Goal: Task Accomplishment & Management: Complete application form

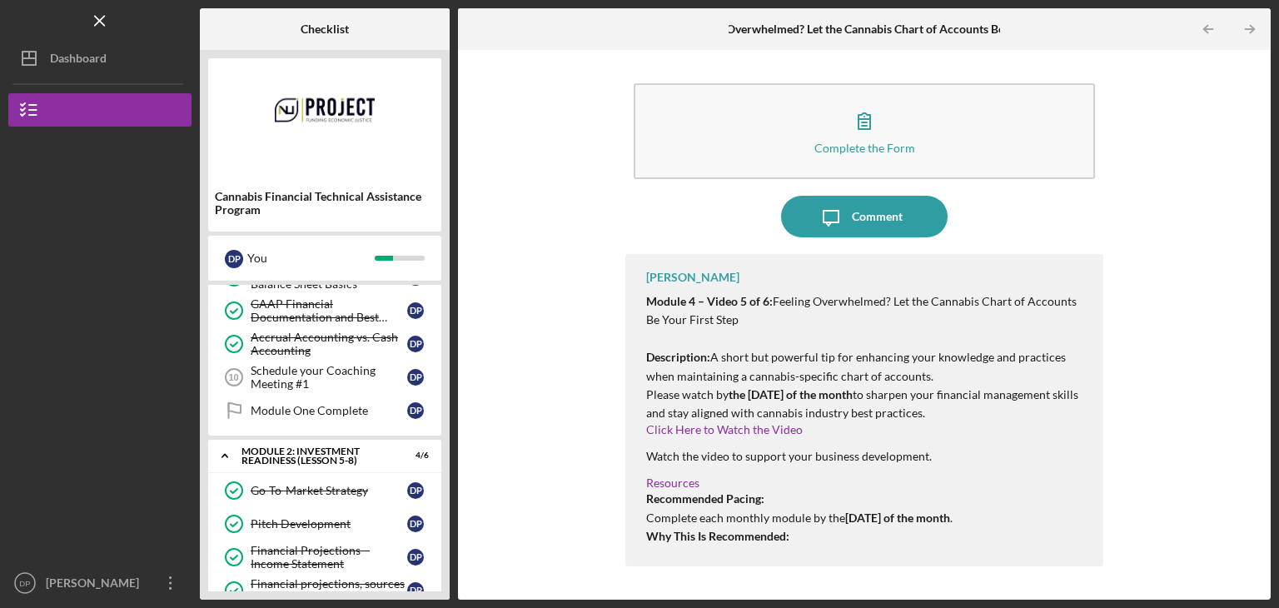
scroll to position [167, 0]
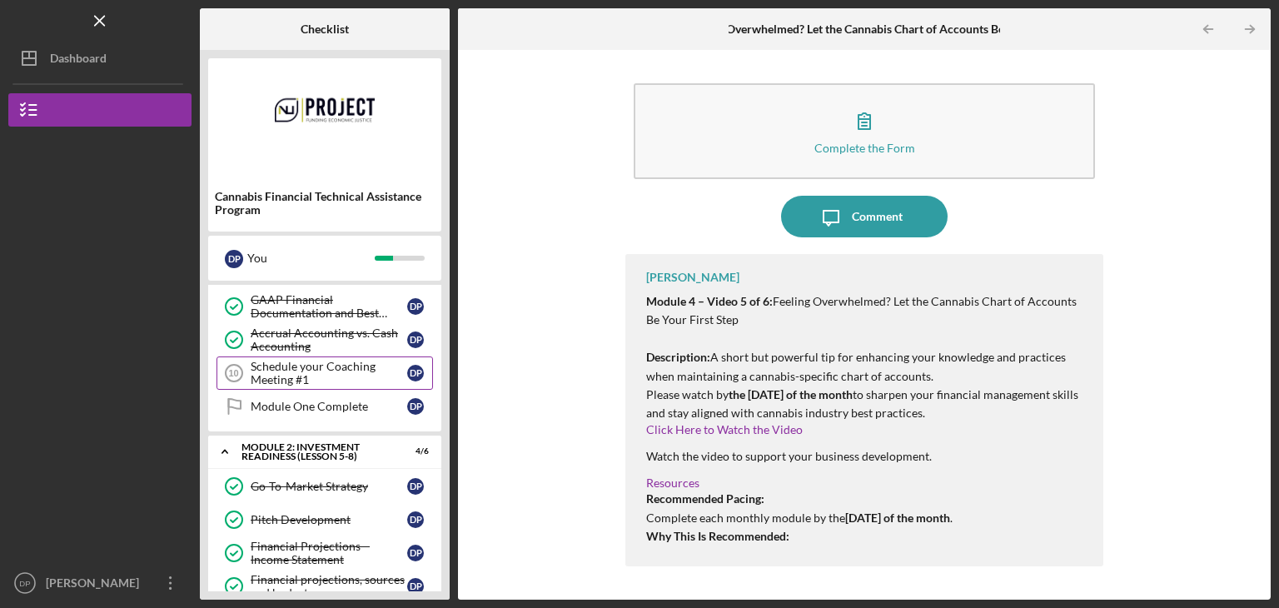
click at [354, 377] on div "Schedule your Coaching Meeting #1" at bounding box center [329, 373] width 157 height 27
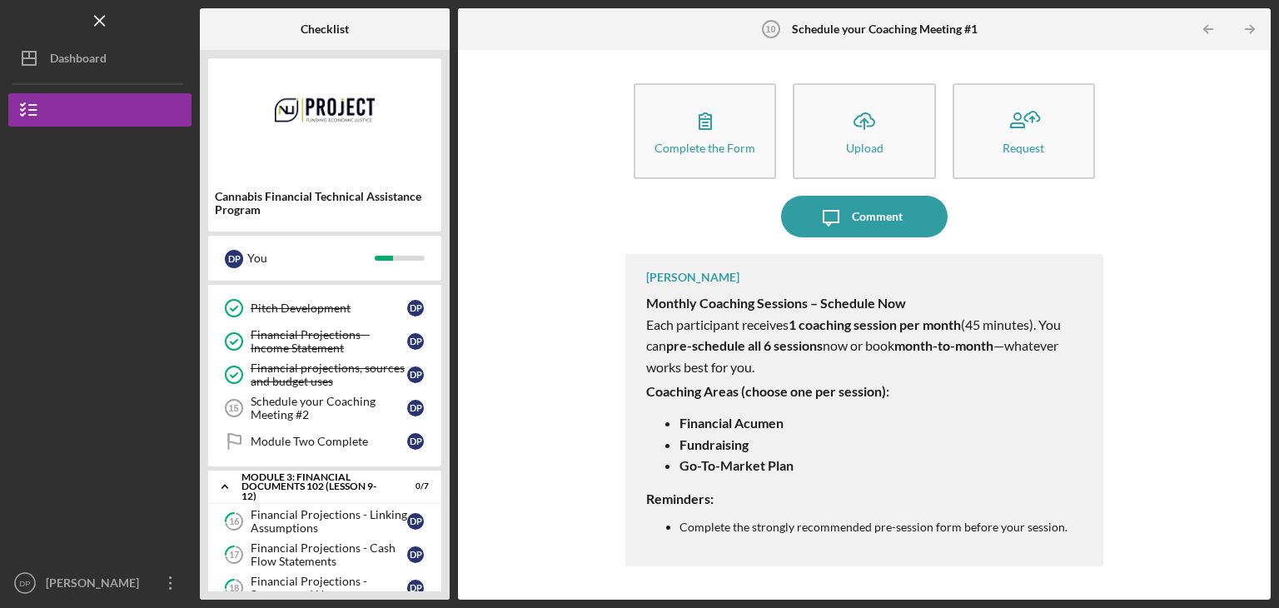
scroll to position [416, 0]
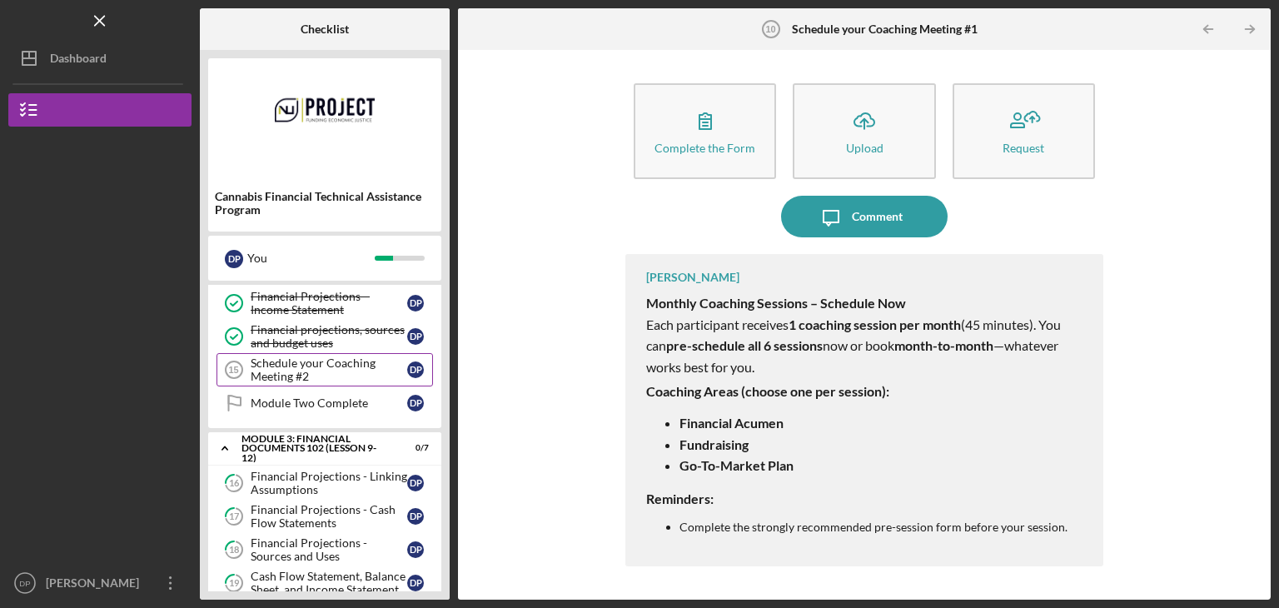
click at [326, 353] on link "Schedule your Coaching Meeting #2 15 Schedule your Coaching Meeting #2 D P" at bounding box center [325, 369] width 217 height 33
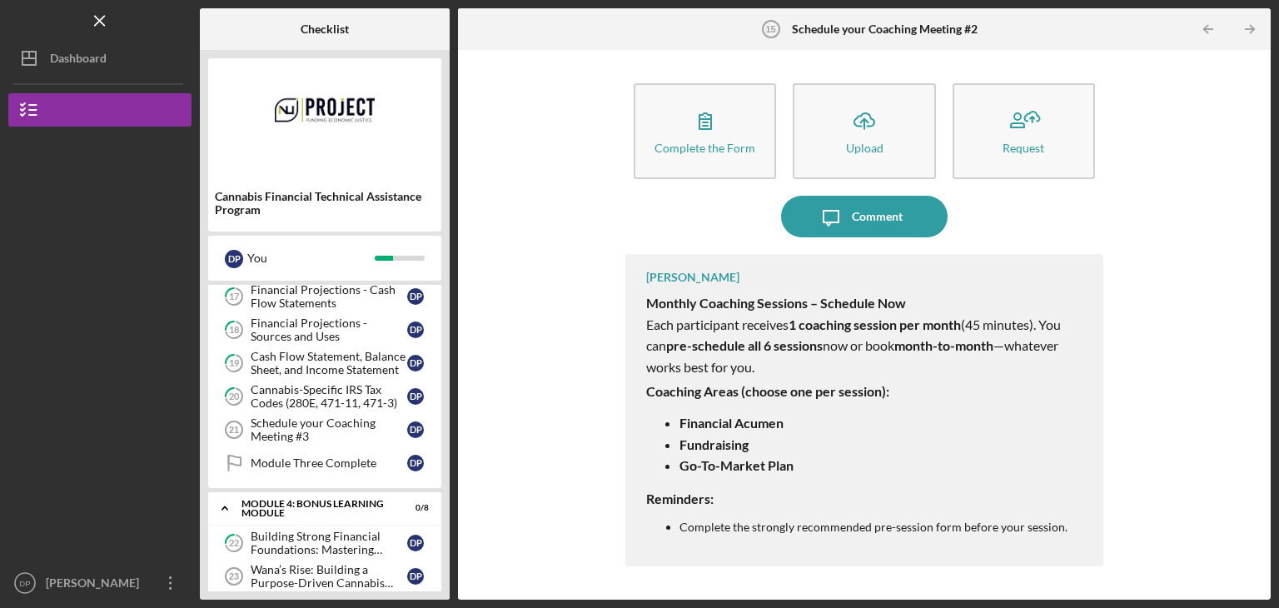
scroll to position [666, 0]
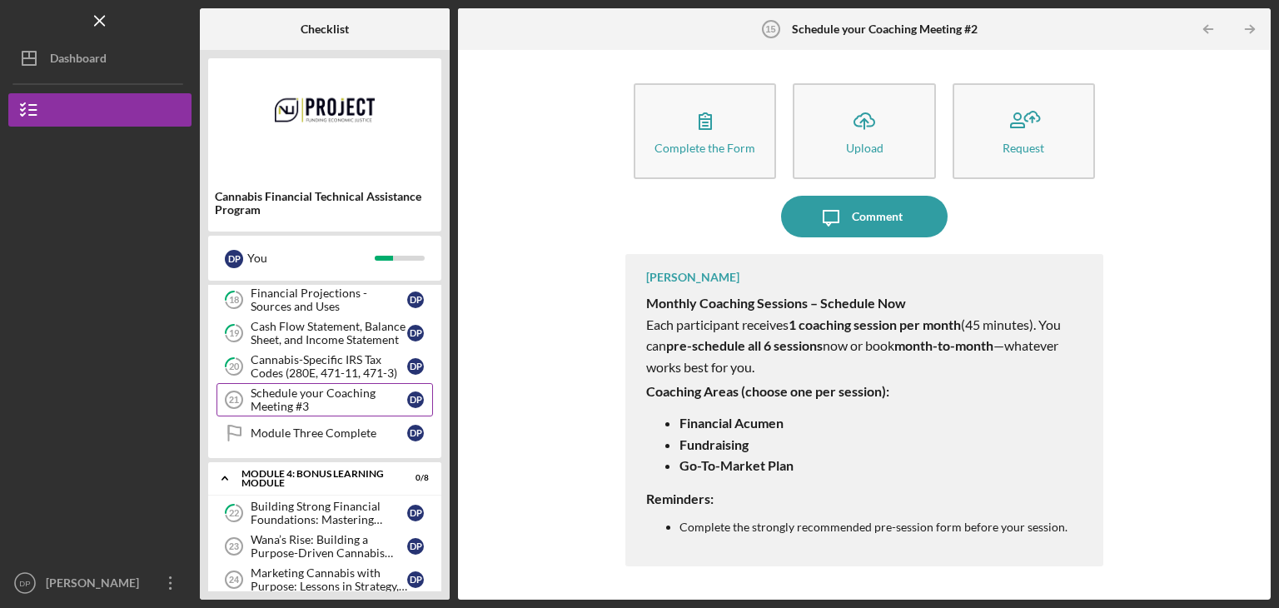
click at [325, 389] on div "Schedule your Coaching Meeting #3" at bounding box center [329, 399] width 157 height 27
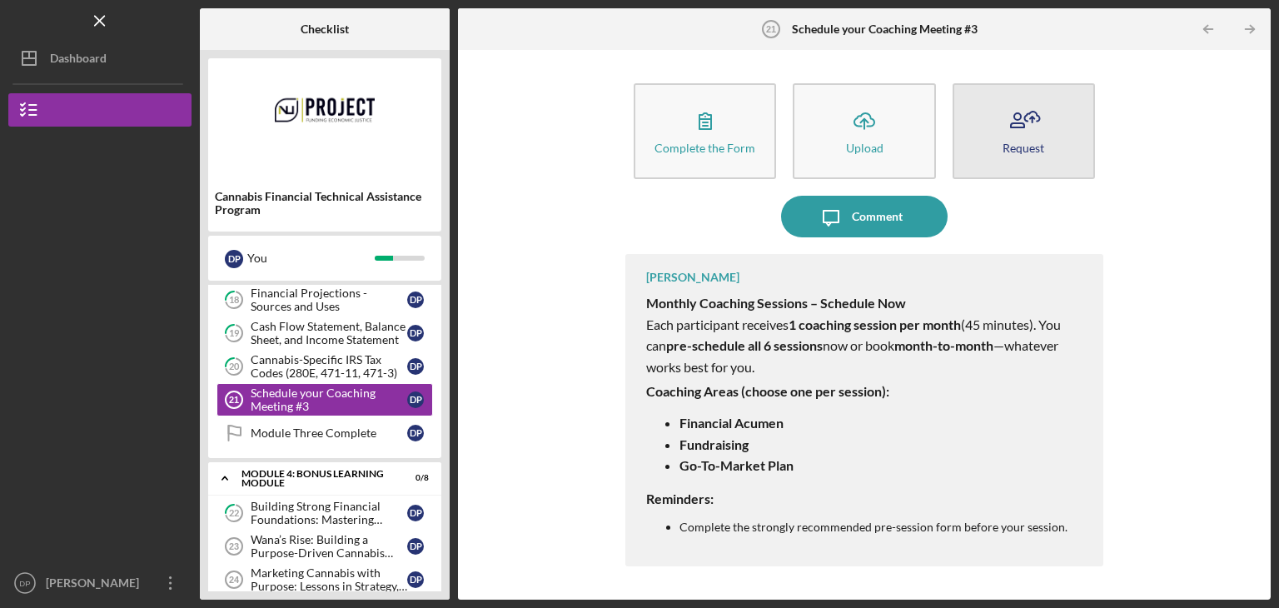
click at [992, 146] on button "Request" at bounding box center [1024, 131] width 142 height 96
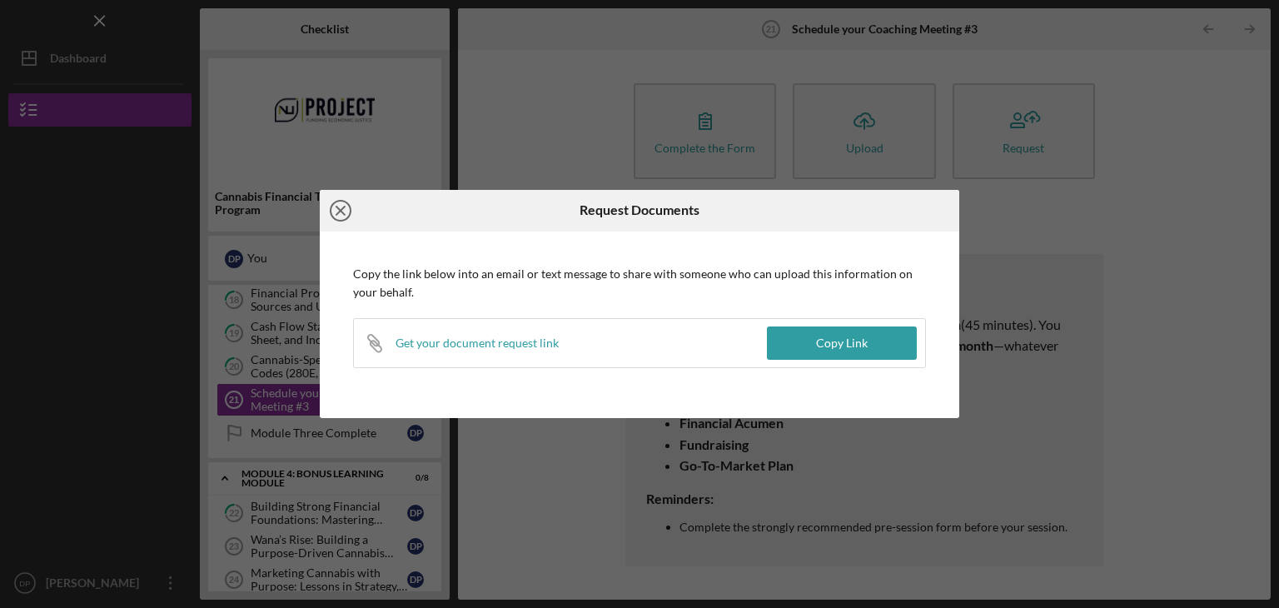
click at [339, 206] on icon "Icon/Close" at bounding box center [341, 211] width 42 height 42
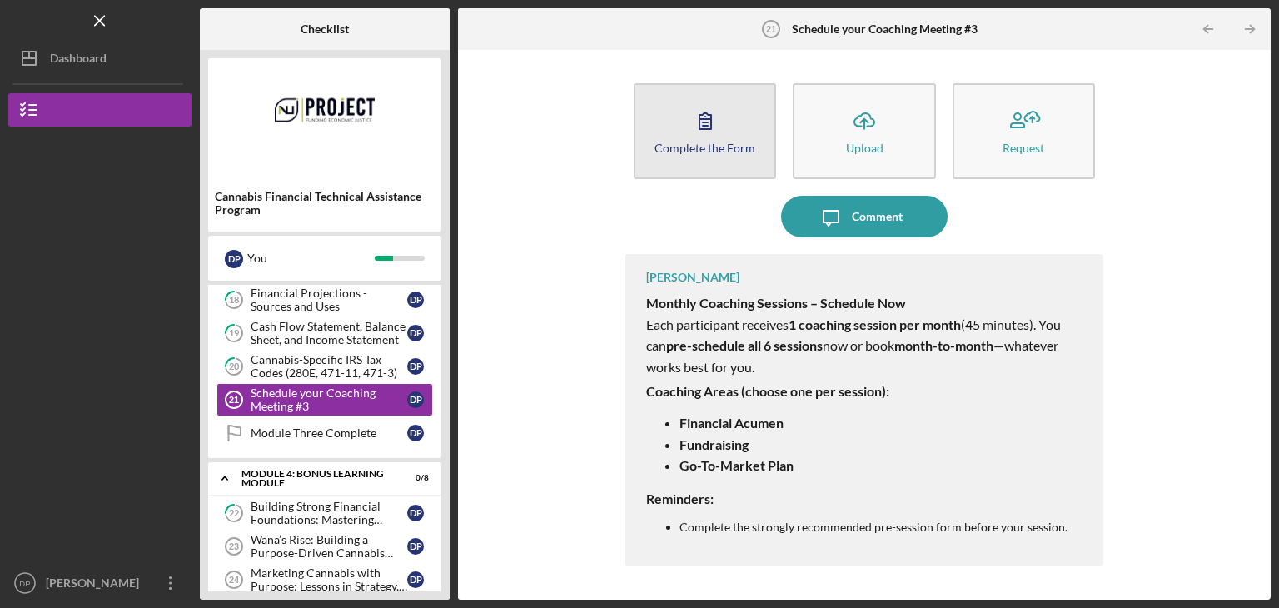
click at [687, 136] on icon "button" at bounding box center [706, 121] width 42 height 42
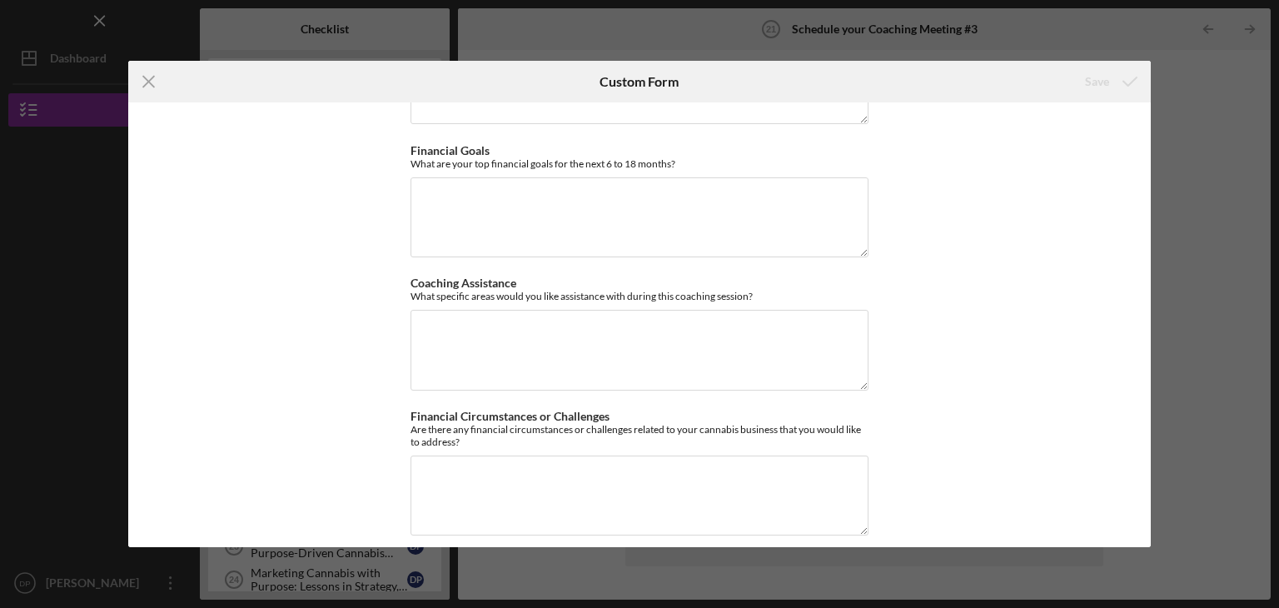
scroll to position [240, 0]
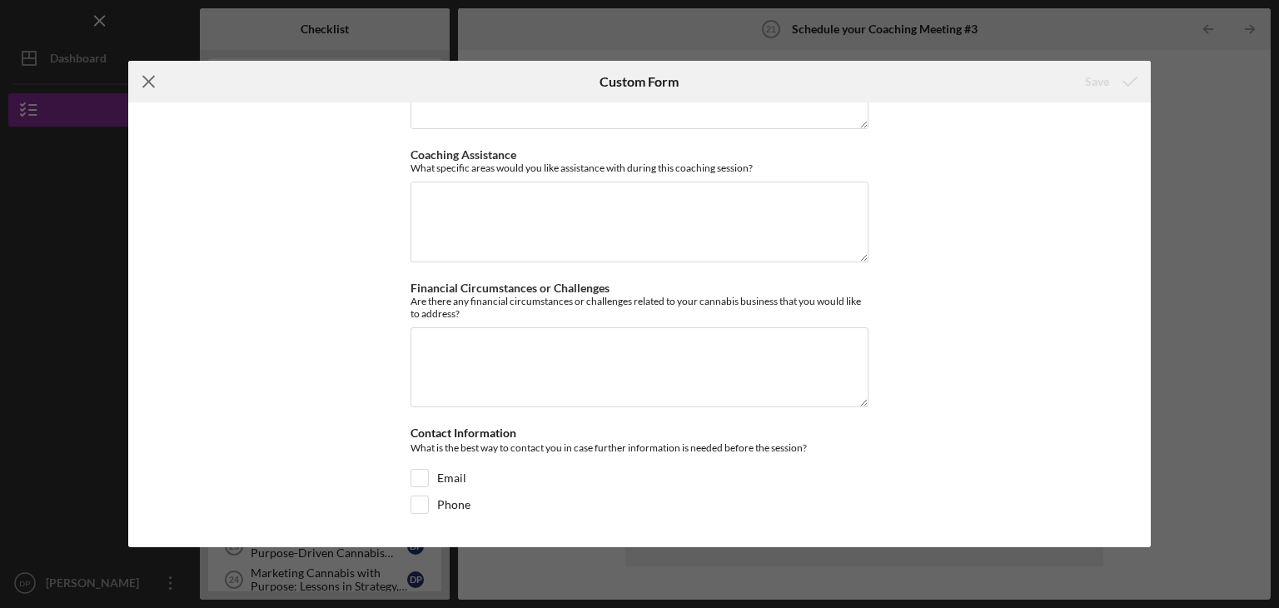
click at [147, 80] on line at bounding box center [148, 82] width 11 height 11
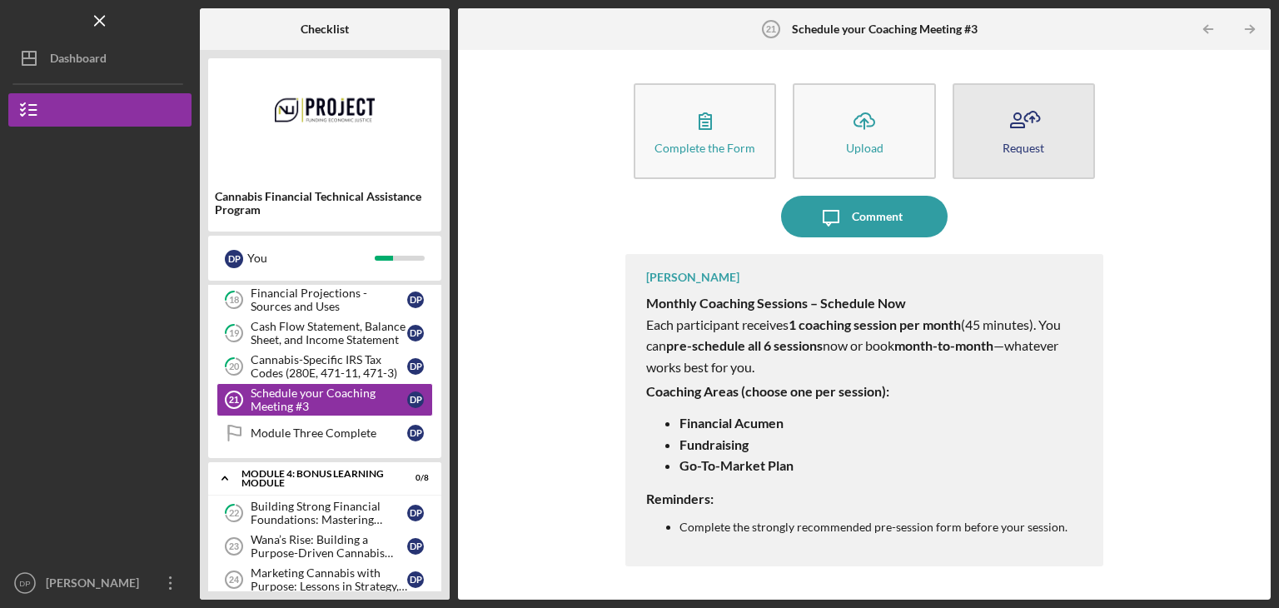
click at [1014, 121] on icon "button" at bounding box center [1024, 121] width 42 height 42
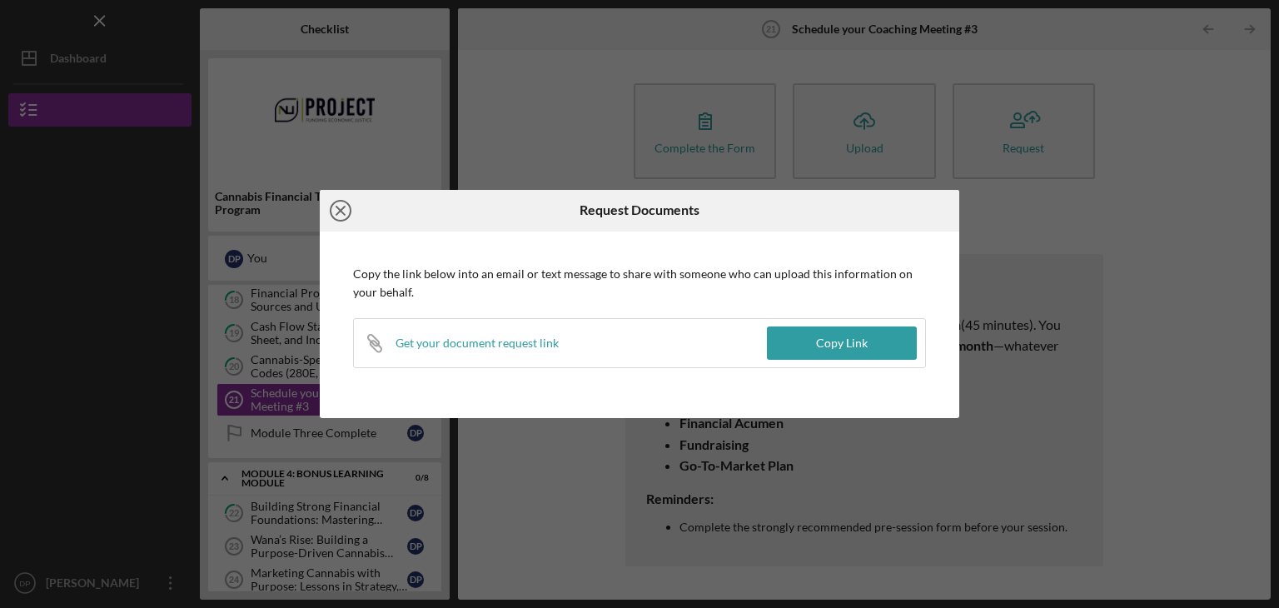
click at [346, 211] on icon "Icon/Close" at bounding box center [341, 211] width 42 height 42
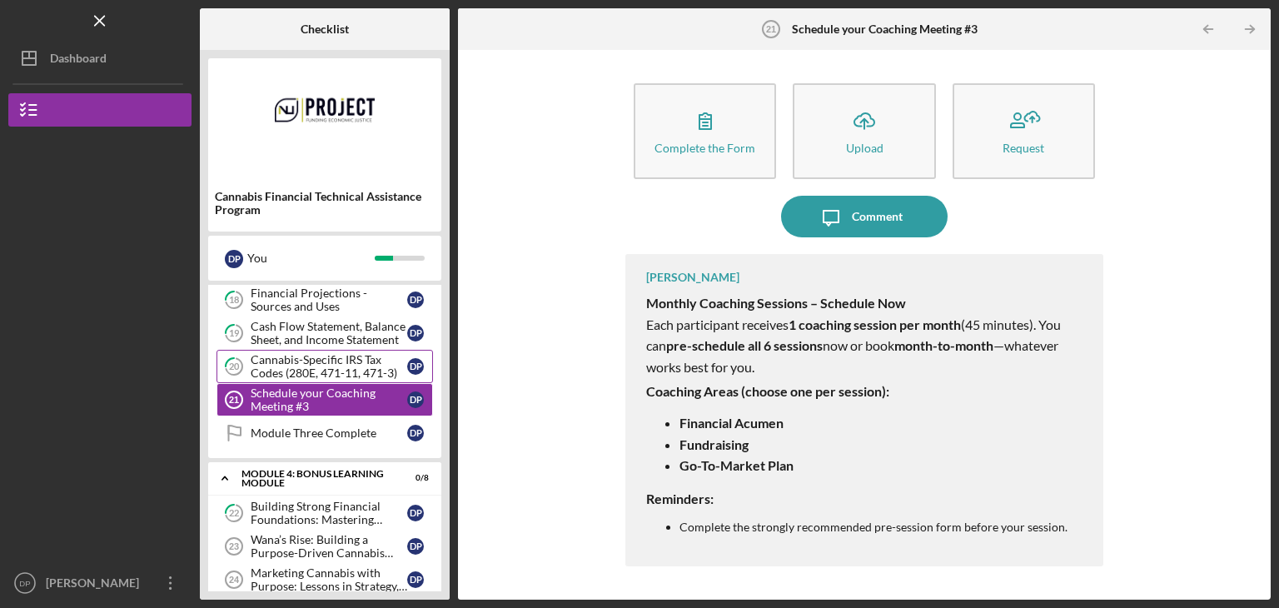
click at [332, 357] on div "Cannabis-Specific IRS Tax Codes (280E, 471-11, 471-3)" at bounding box center [329, 366] width 157 height 27
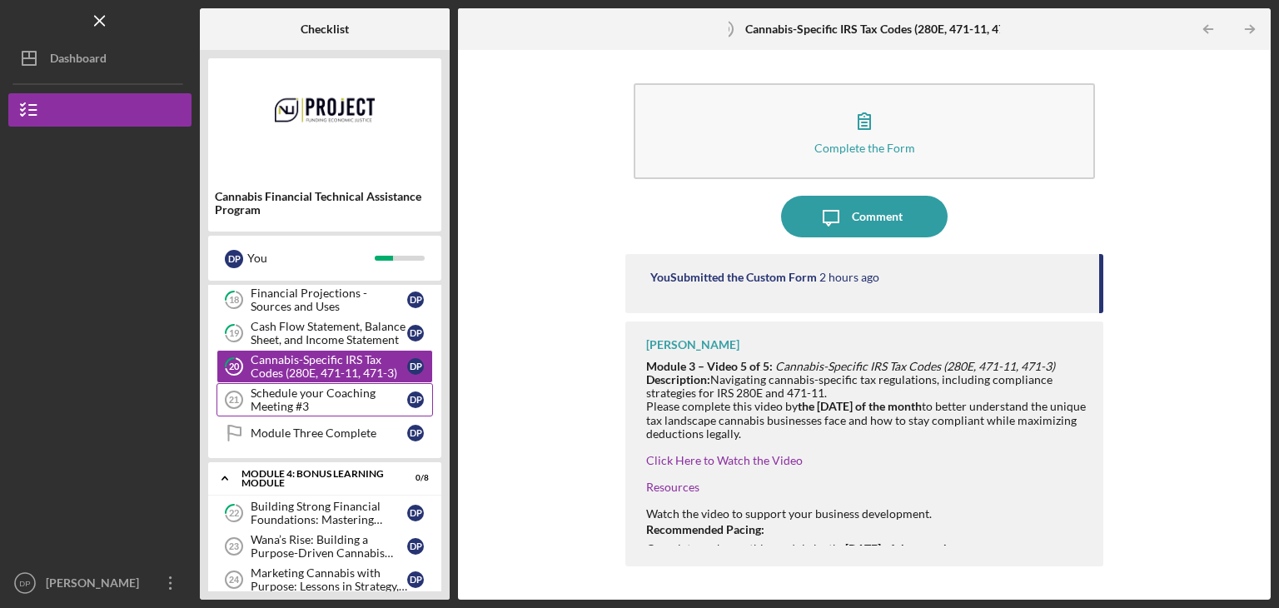
click at [290, 396] on div "Schedule your Coaching Meeting #3" at bounding box center [329, 399] width 157 height 27
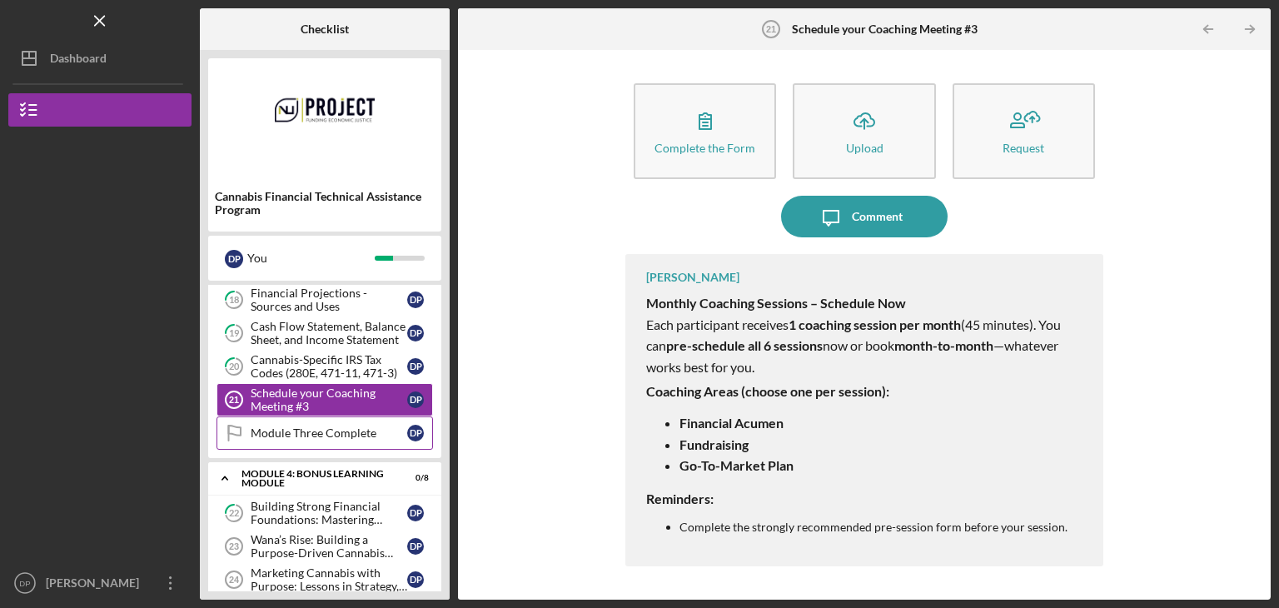
click at [307, 431] on div "Module Three Complete" at bounding box center [329, 432] width 157 height 13
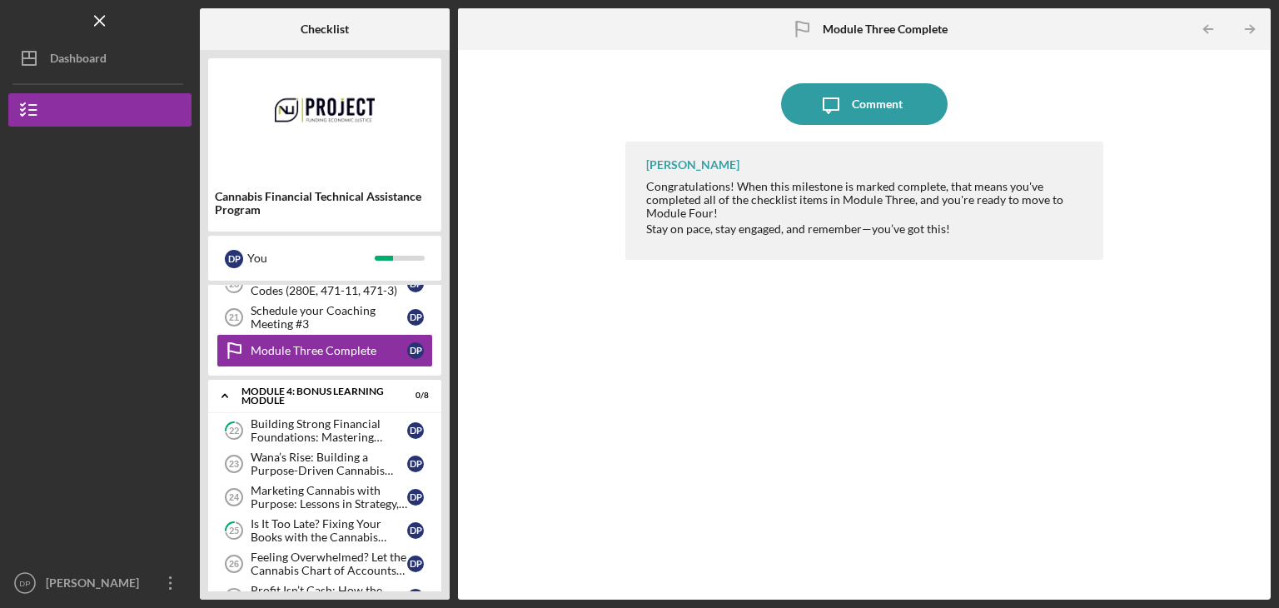
scroll to position [833, 0]
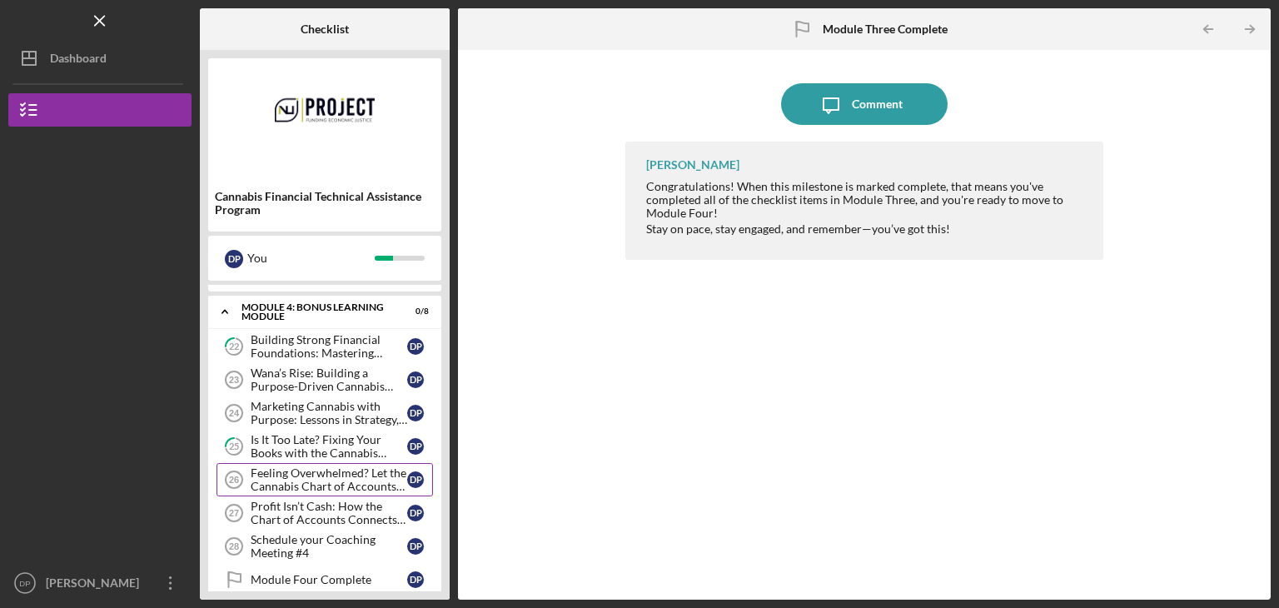
click at [320, 471] on div "Feeling Overwhelmed? Let the Cannabis Chart of Accounts Be Your First Step" at bounding box center [329, 479] width 157 height 27
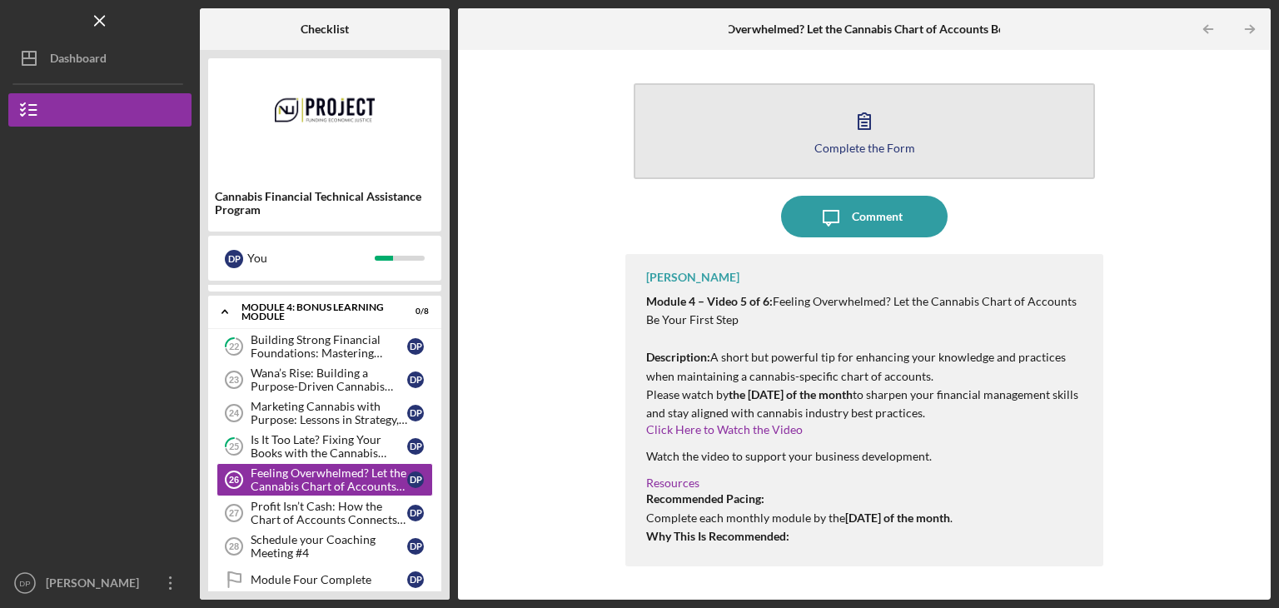
click at [872, 133] on icon "button" at bounding box center [865, 121] width 42 height 42
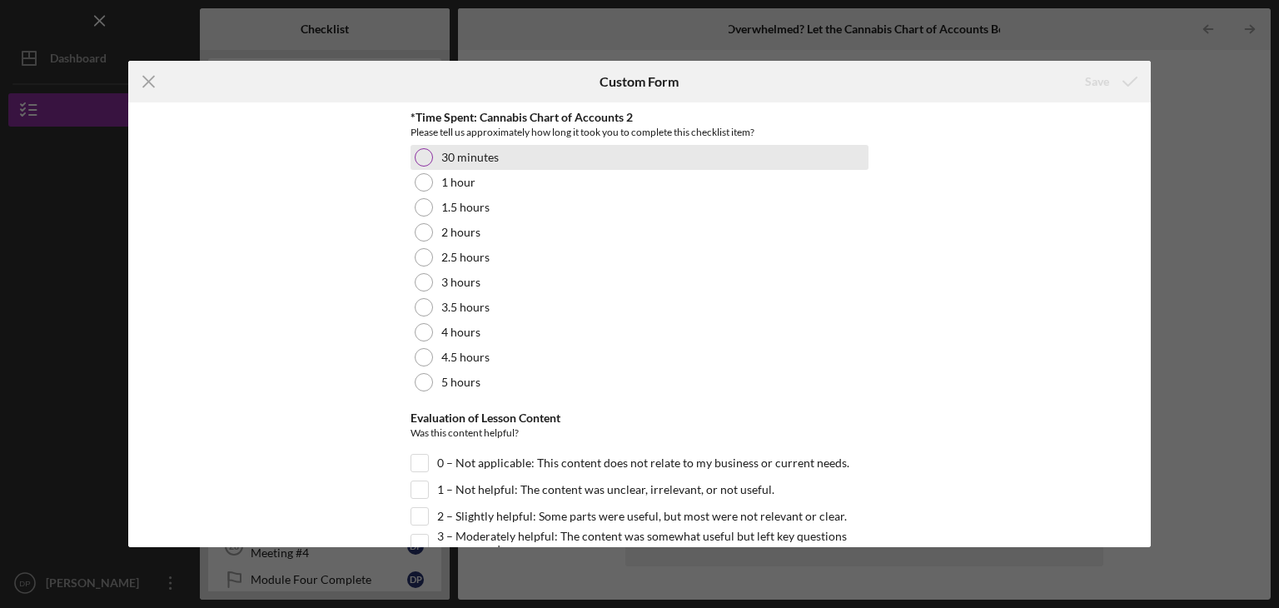
click at [426, 157] on div at bounding box center [424, 157] width 18 height 18
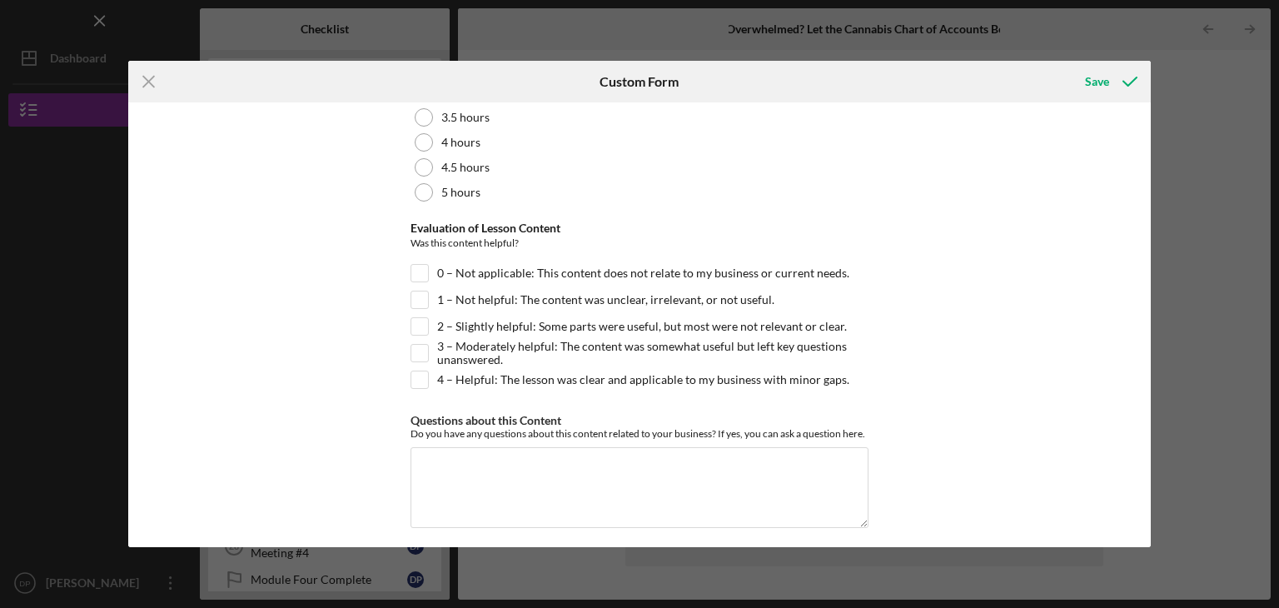
scroll to position [197, 0]
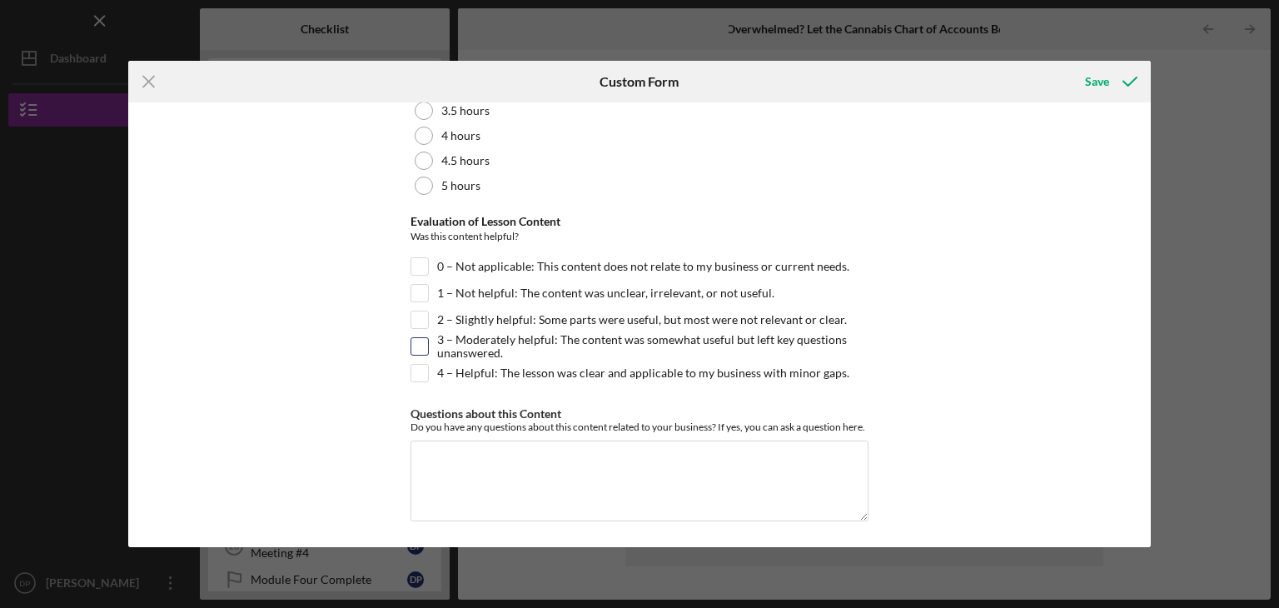
click at [416, 343] on input "3 – Moderately helpful: The content was somewhat useful but left key questions …" at bounding box center [419, 346] width 17 height 17
checkbox input "true"
click at [1098, 77] on div "Save" at bounding box center [1097, 81] width 24 height 33
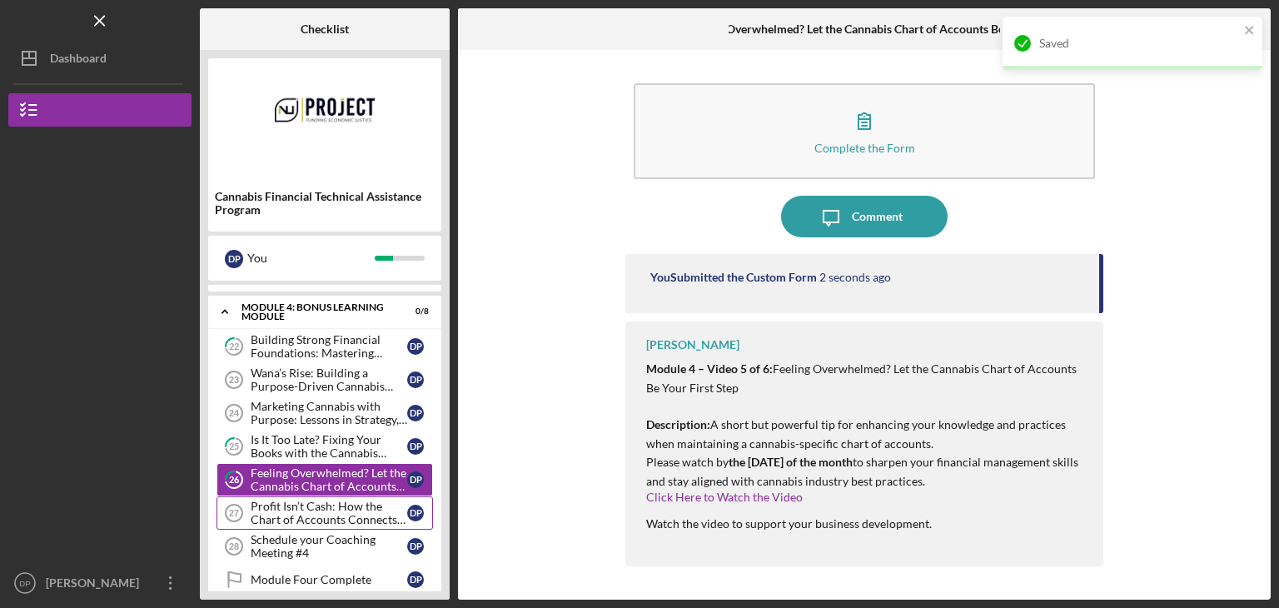
click at [296, 516] on div "Profit Isn’t Cash: How the Chart of Accounts Connects Your Sales to Reality" at bounding box center [329, 513] width 157 height 27
